Goal: Information Seeking & Learning: Learn about a topic

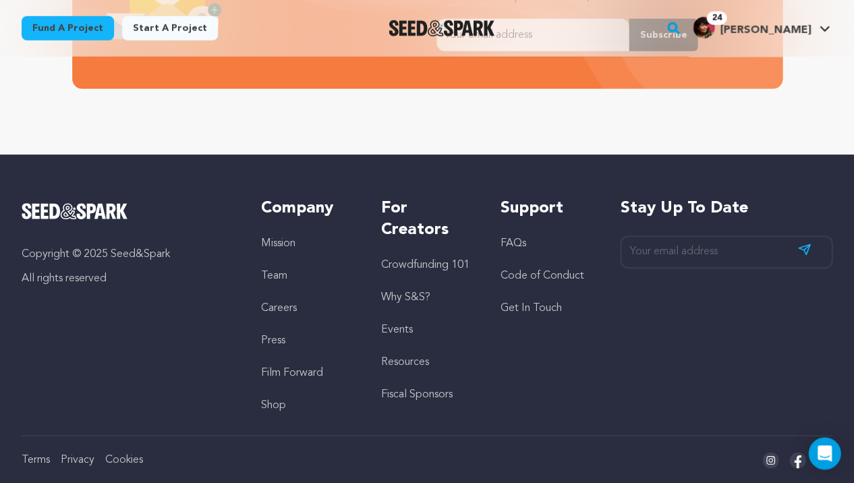
scroll to position [0, 223]
click at [279, 303] on link "Careers" at bounding box center [279, 308] width 36 height 11
click at [274, 270] on link "Team" at bounding box center [274, 275] width 26 height 11
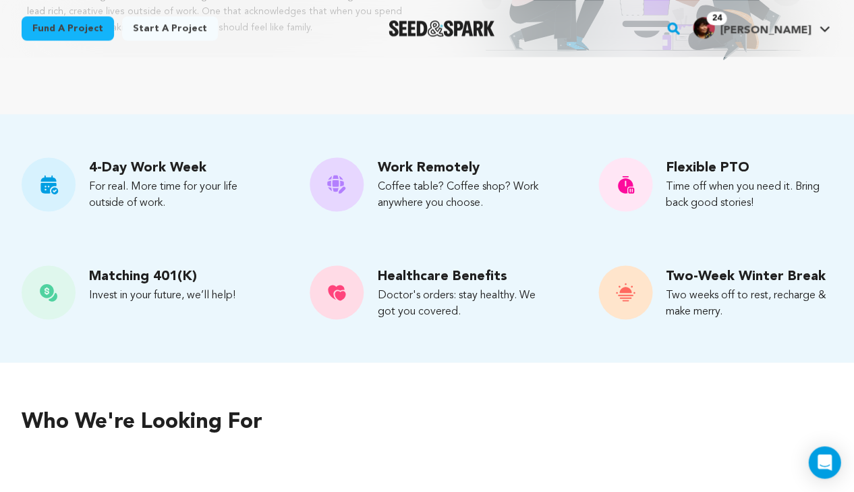
scroll to position [287, 0]
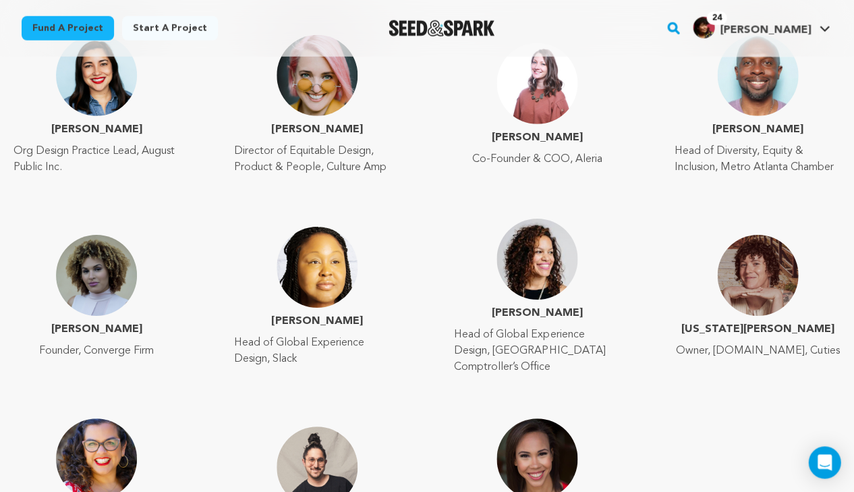
scroll to position [1905, 0]
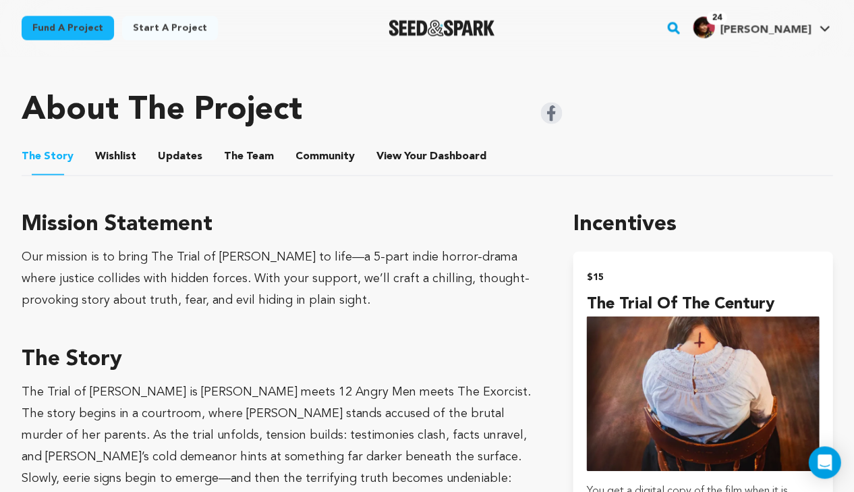
scroll to position [471, 0]
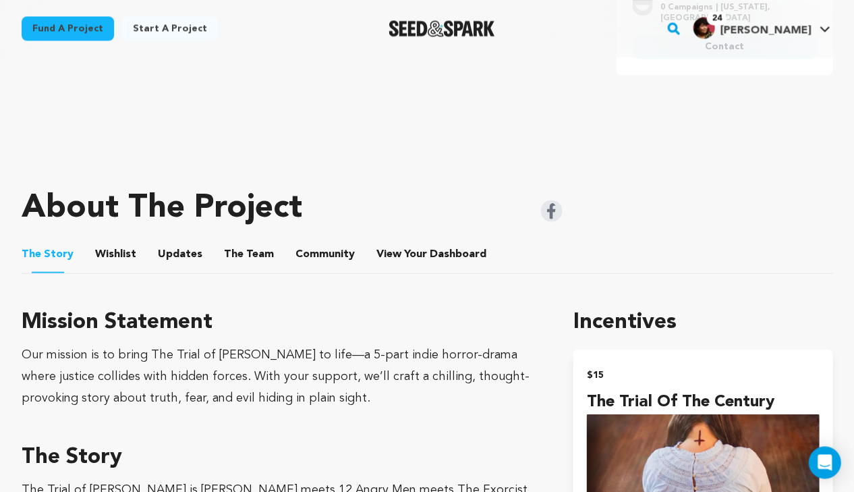
click at [114, 247] on button "Wishlist" at bounding box center [116, 256] width 32 height 32
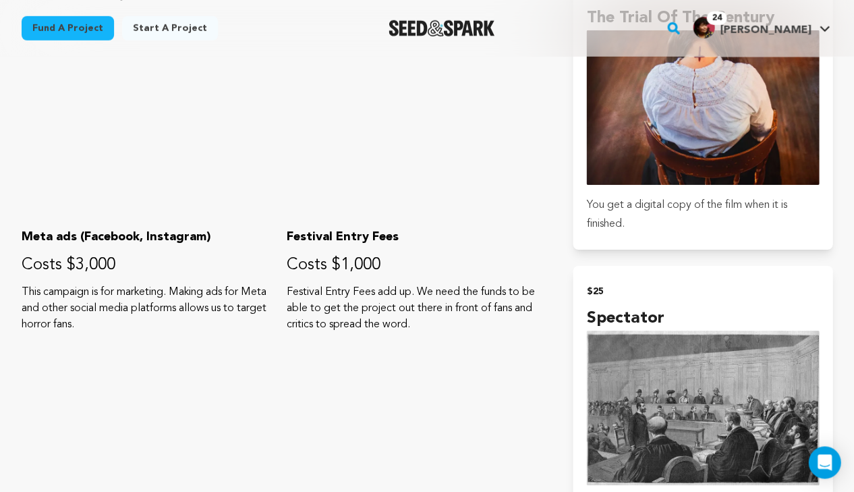
scroll to position [514, 0]
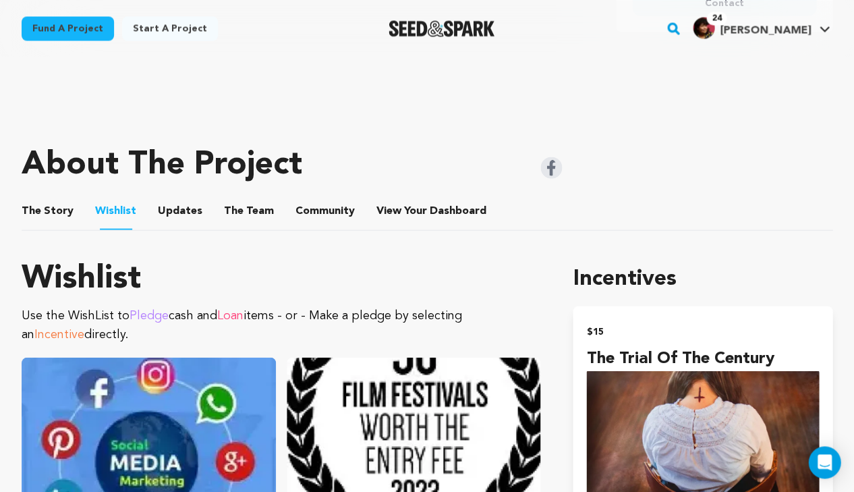
click at [45, 208] on button "The Story" at bounding box center [48, 213] width 32 height 32
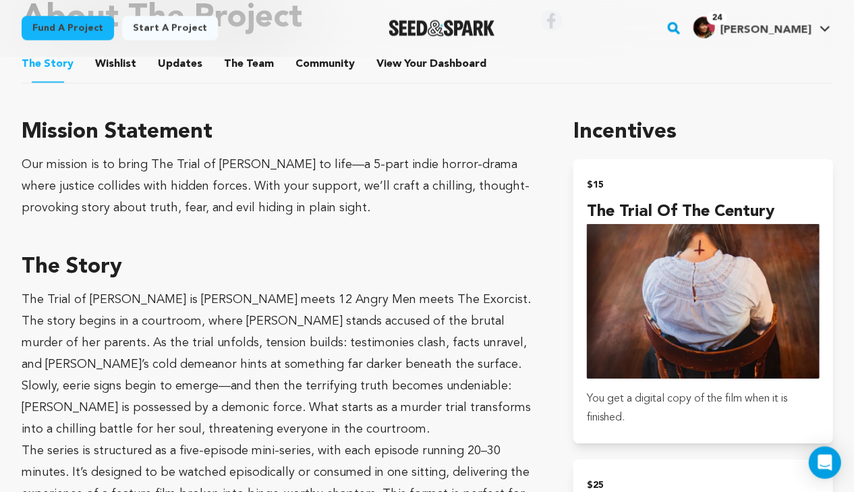
scroll to position [736, 0]
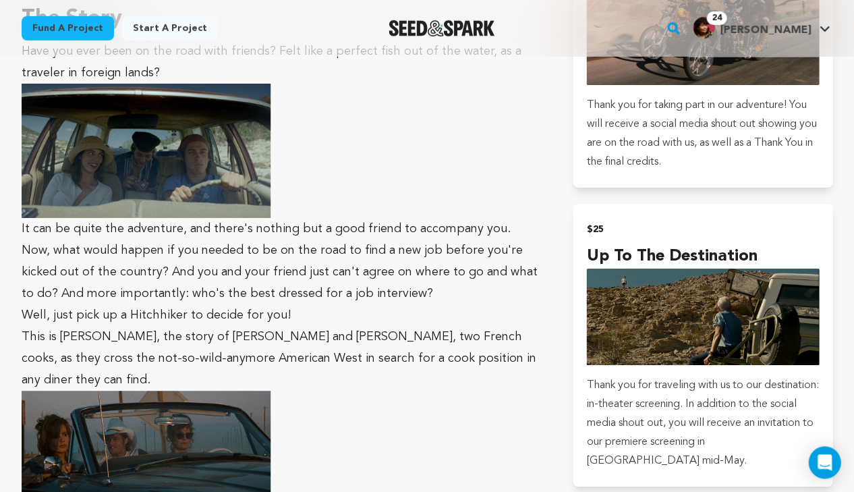
scroll to position [349, 0]
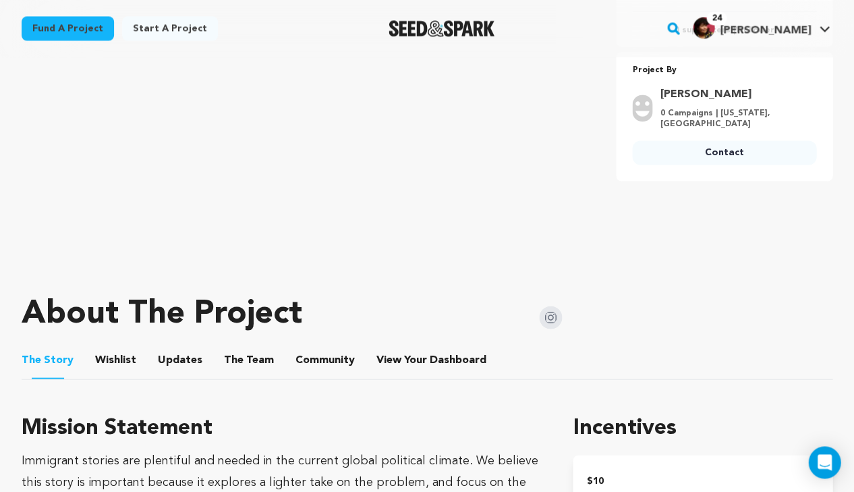
click at [122, 366] on button "Wishlist" at bounding box center [116, 362] width 32 height 32
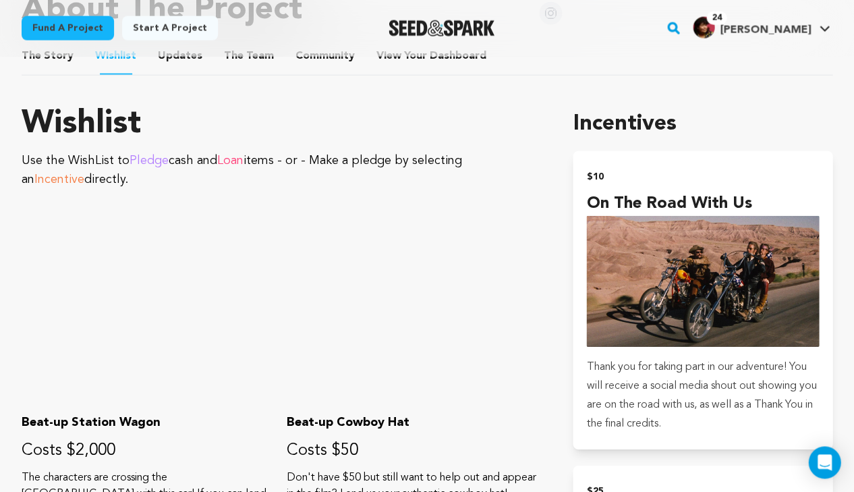
scroll to position [631, 0]
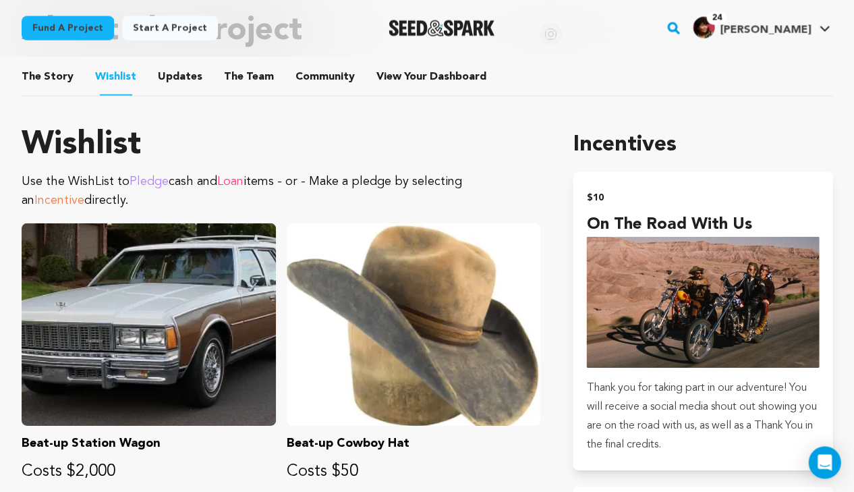
click at [49, 78] on button "The Story" at bounding box center [48, 79] width 32 height 32
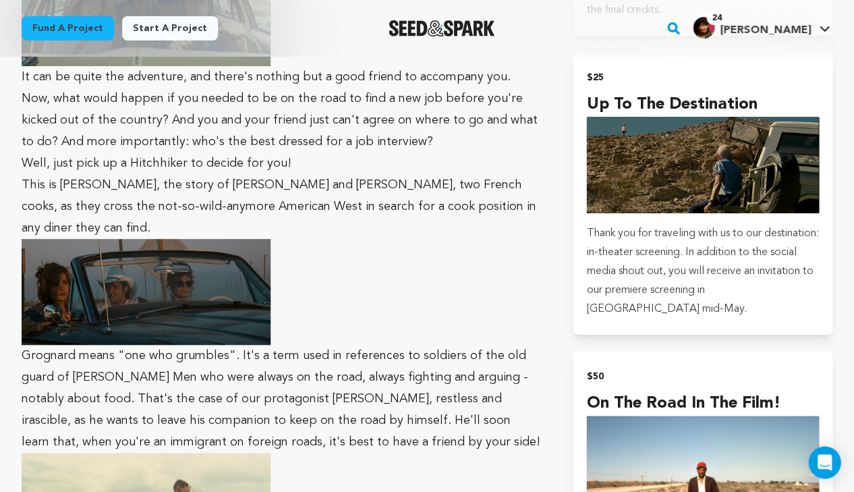
scroll to position [845, 0]
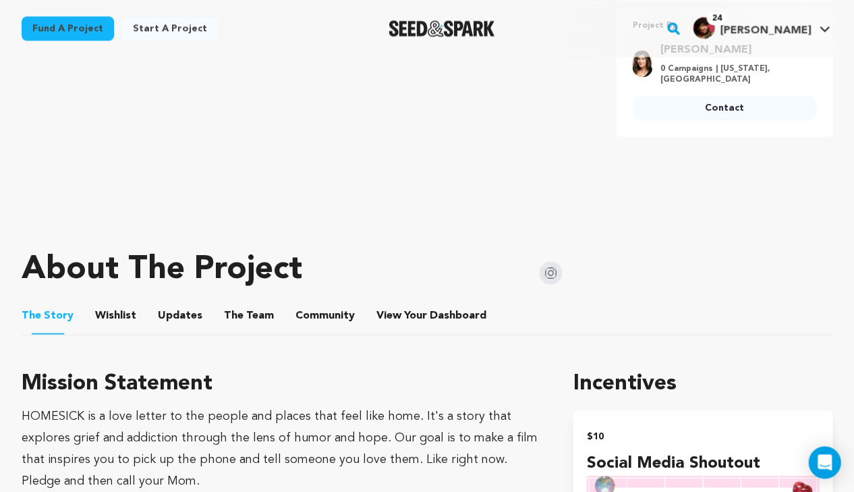
scroll to position [489, 0]
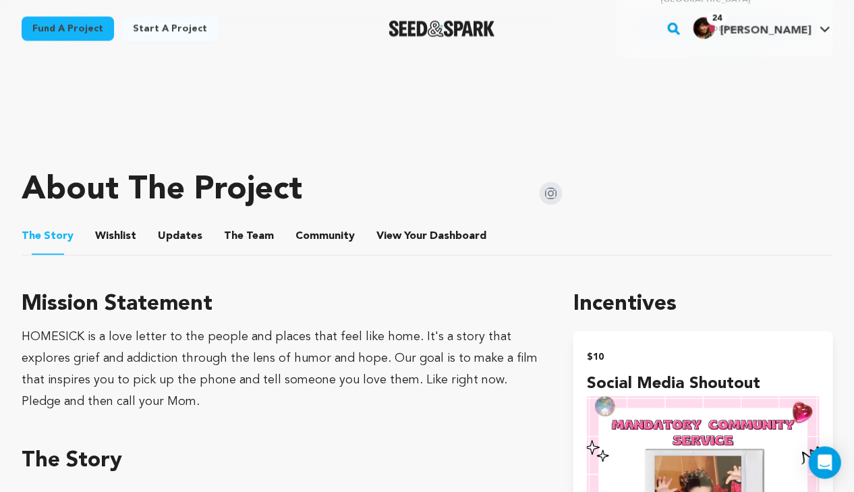
click at [111, 235] on button "Wishlist" at bounding box center [116, 238] width 32 height 32
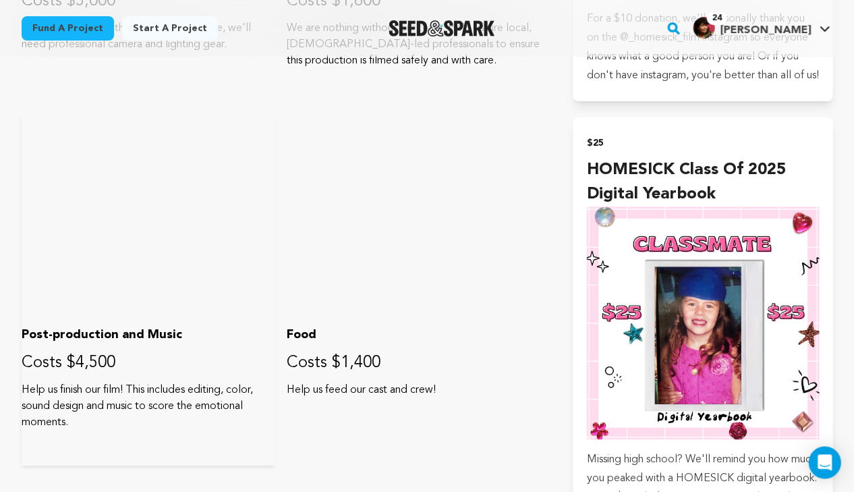
scroll to position [599, 0]
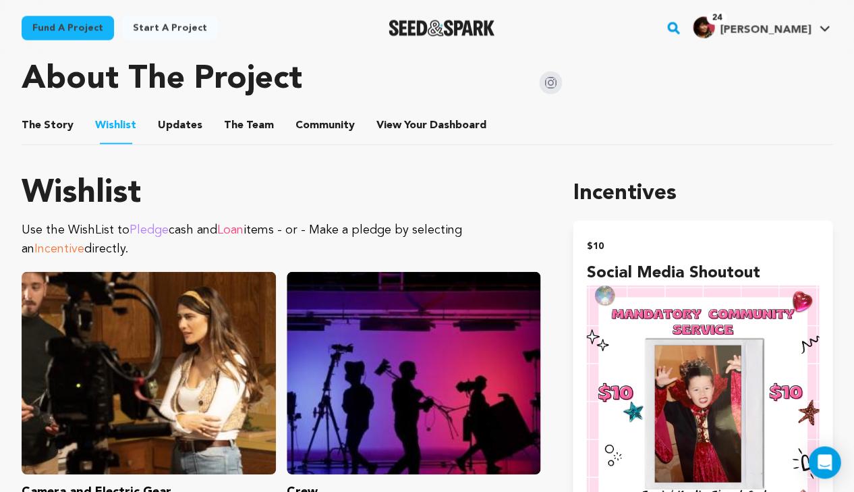
click at [54, 125] on button "The Story" at bounding box center [48, 128] width 32 height 32
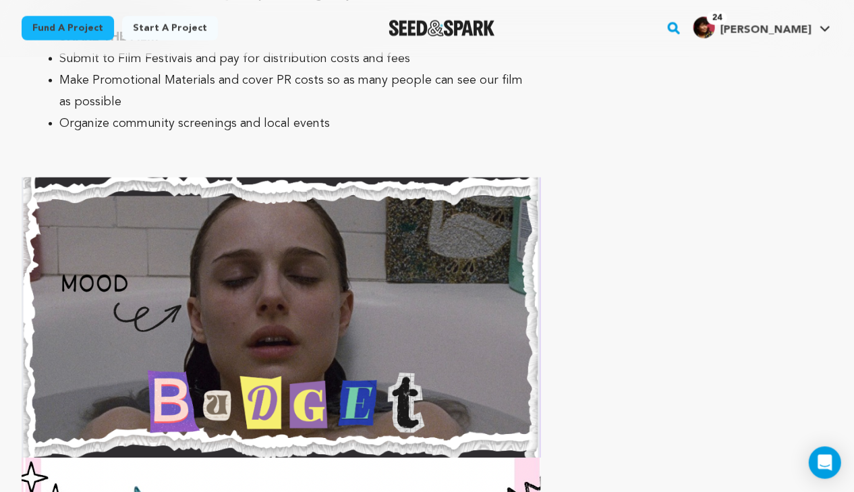
scroll to position [6322, 0]
